Goal: Information Seeking & Learning: Learn about a topic

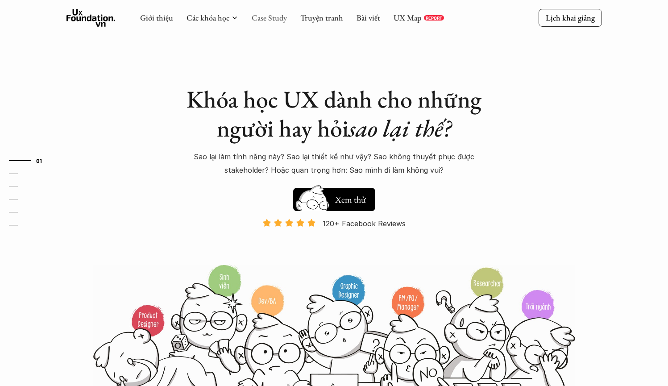
click at [270, 17] on link "Case Study" at bounding box center [269, 17] width 35 height 10
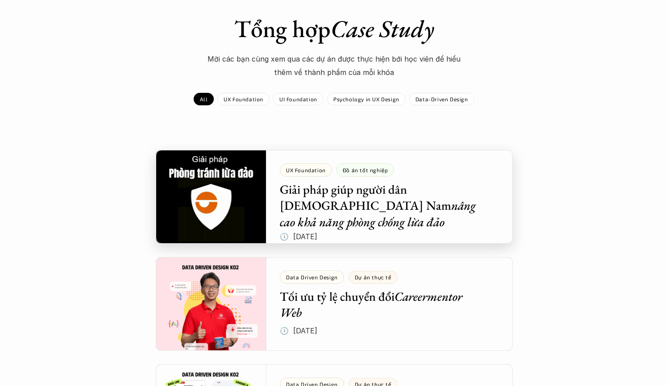
scroll to position [85, 0]
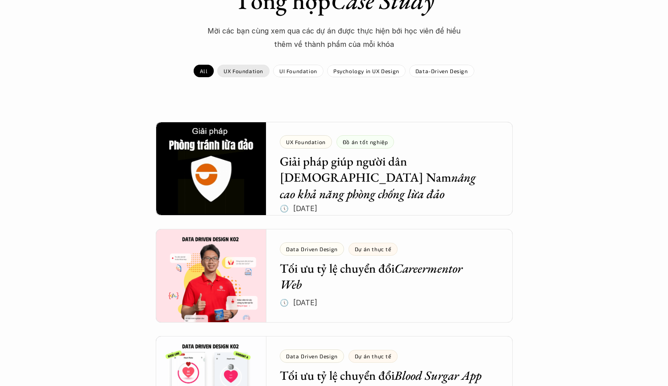
click at [256, 71] on p "UX Foundation" at bounding box center [244, 71] width 40 height 6
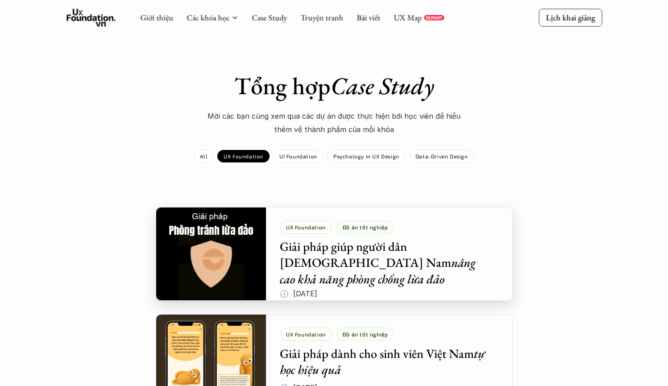
scroll to position [177, 0]
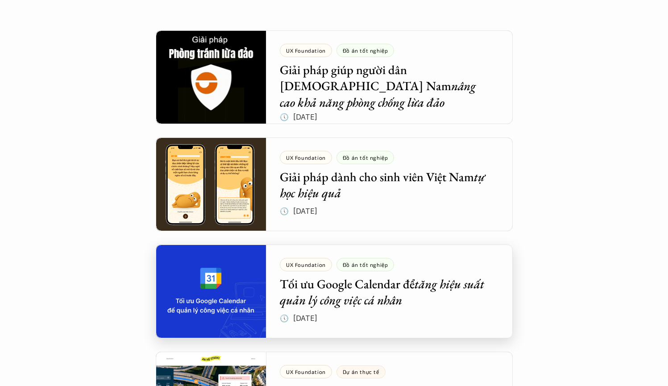
click at [393, 285] on div at bounding box center [334, 292] width 357 height 94
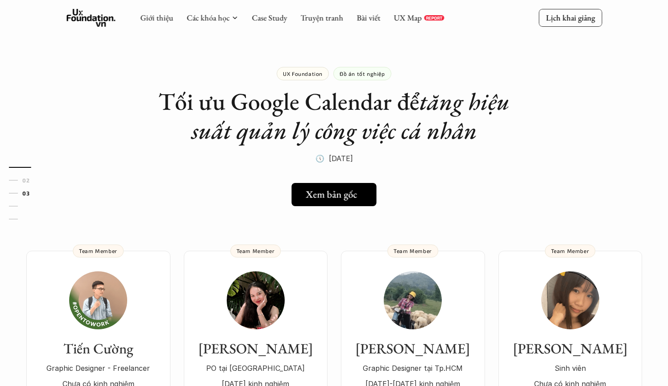
click at [335, 197] on h5 "Xem bản gốc" at bounding box center [331, 195] width 51 height 12
click at [366, 203] on link "Xem bản gốc" at bounding box center [334, 194] width 86 height 23
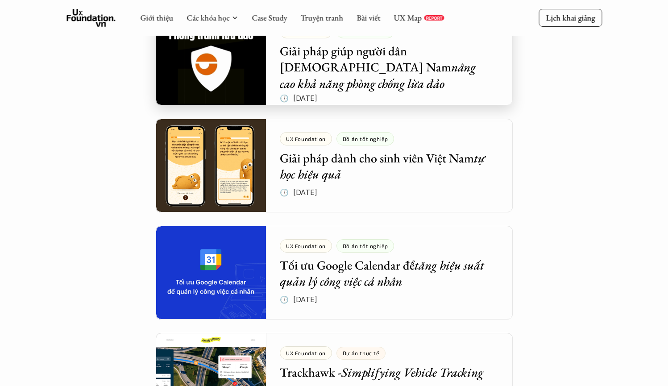
scroll to position [254, 0]
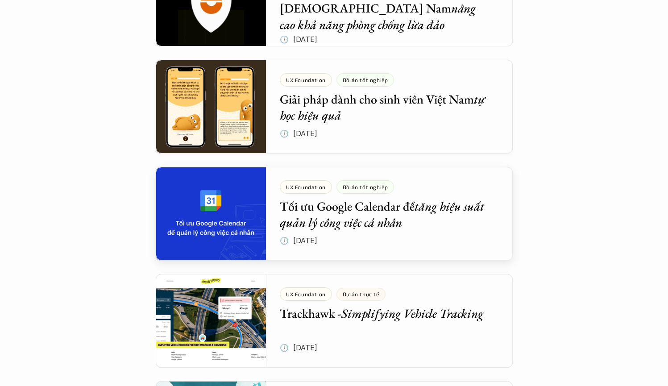
click at [403, 100] on div at bounding box center [334, 107] width 357 height 94
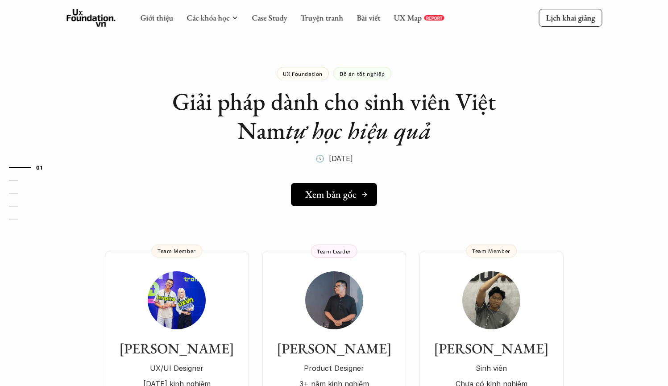
click at [366, 197] on icon at bounding box center [364, 194] width 7 height 7
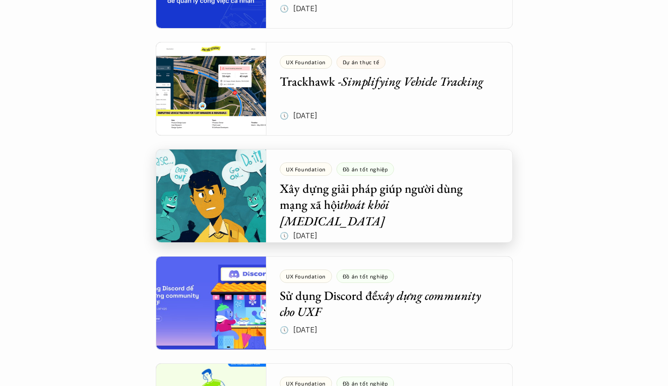
scroll to position [899, 0]
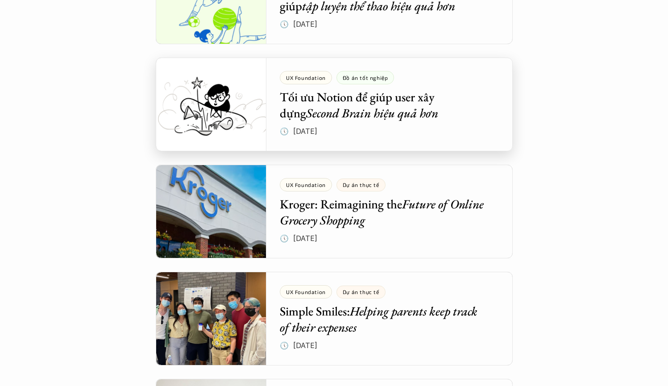
click at [366, 104] on div at bounding box center [334, 105] width 357 height 94
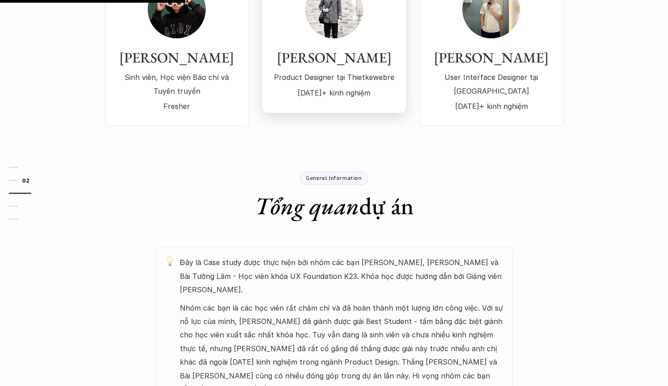
scroll to position [100, 0]
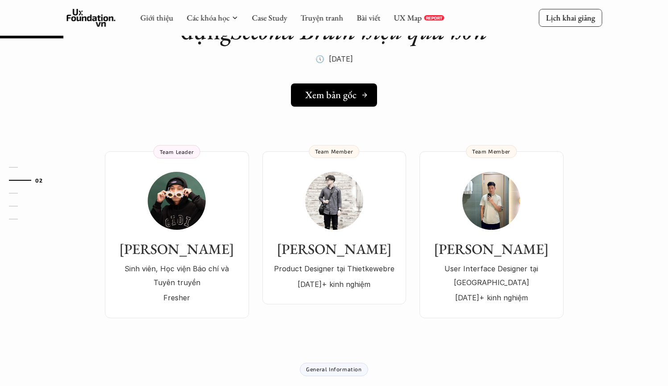
click at [334, 100] on link "Xem bản gốc" at bounding box center [334, 94] width 86 height 23
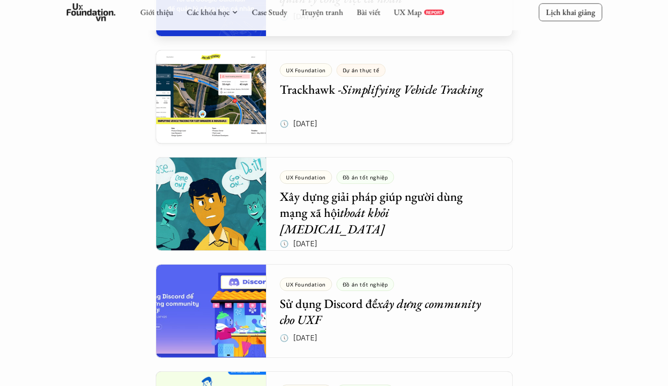
scroll to position [304, 0]
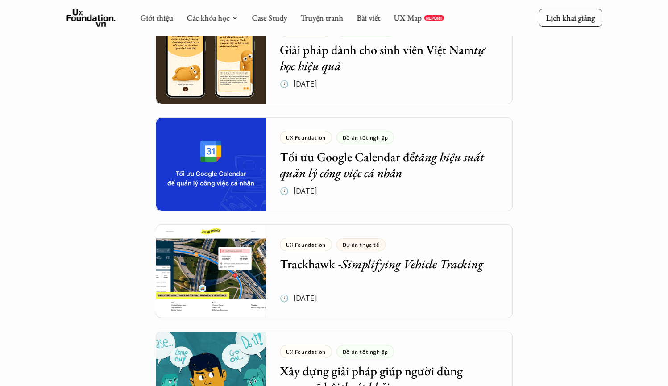
scroll to position [85, 0]
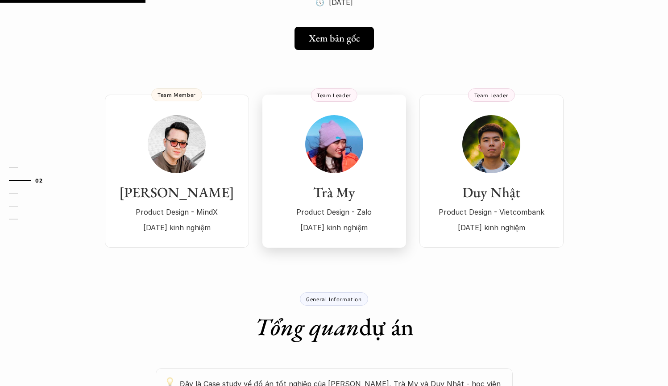
scroll to position [104, 0]
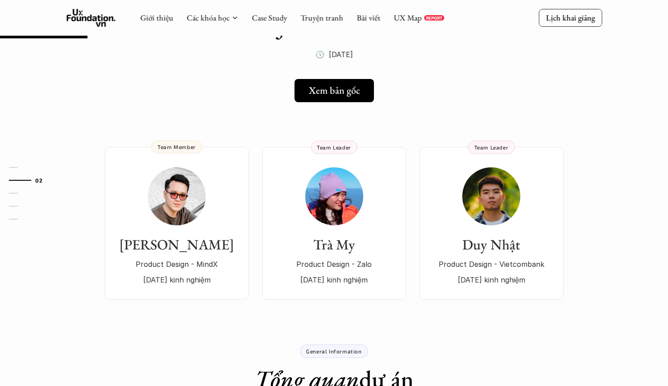
drag, startPoint x: 352, startPoint y: 58, endPoint x: 370, endPoint y: 60, distance: 18.5
click at [370, 59] on div "Psychology in UX Design Đồ án tốt nghiệp Redesigning flight booking flow on Vie…" at bounding box center [334, 1] width 357 height 121
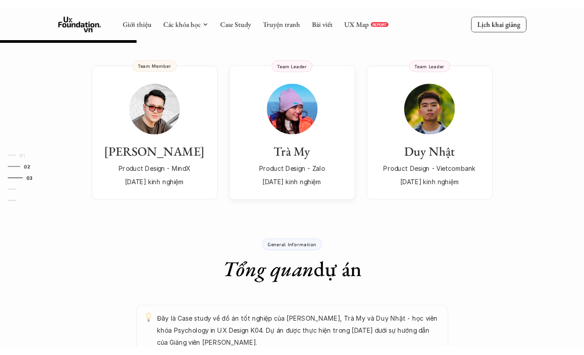
scroll to position [0, 0]
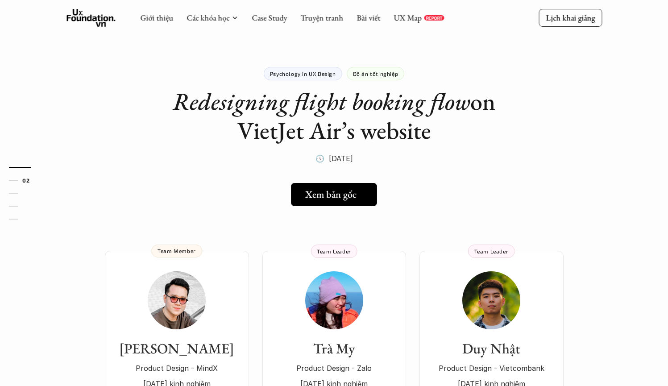
click at [335, 186] on link "Xem bản gốc" at bounding box center [334, 194] width 86 height 23
click at [345, 190] on h5 "Xem bản gốc" at bounding box center [331, 195] width 51 height 12
click at [346, 196] on h5 "Xem bản gốc" at bounding box center [332, 195] width 51 height 12
